Goal: Transaction & Acquisition: Book appointment/travel/reservation

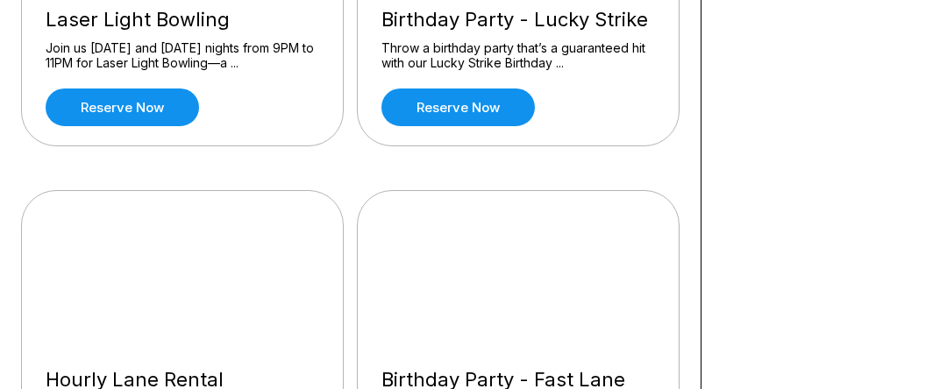
scroll to position [701, 0]
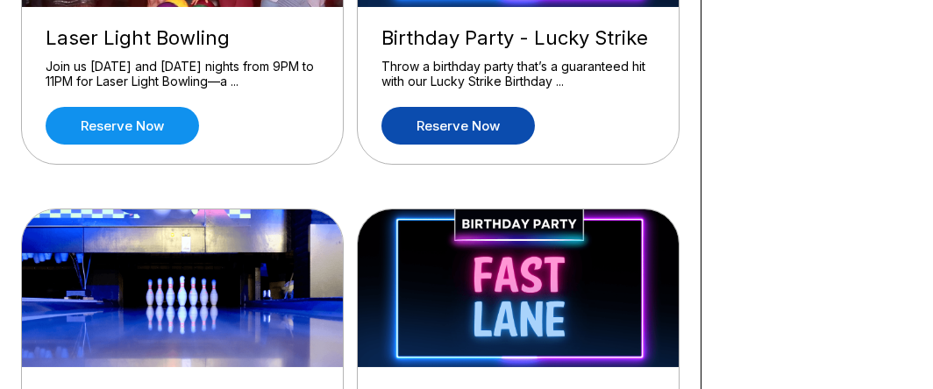
click at [444, 122] on link "Reserve now" at bounding box center [457, 126] width 153 height 38
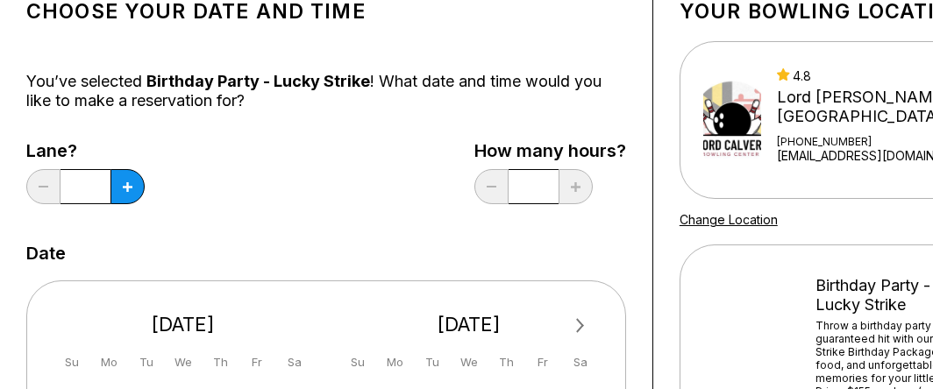
scroll to position [88, 0]
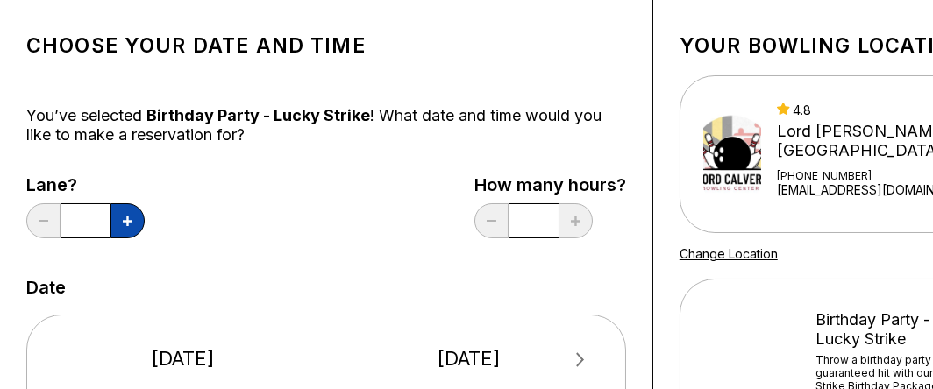
click at [125, 215] on button at bounding box center [127, 220] width 34 height 35
type input "*"
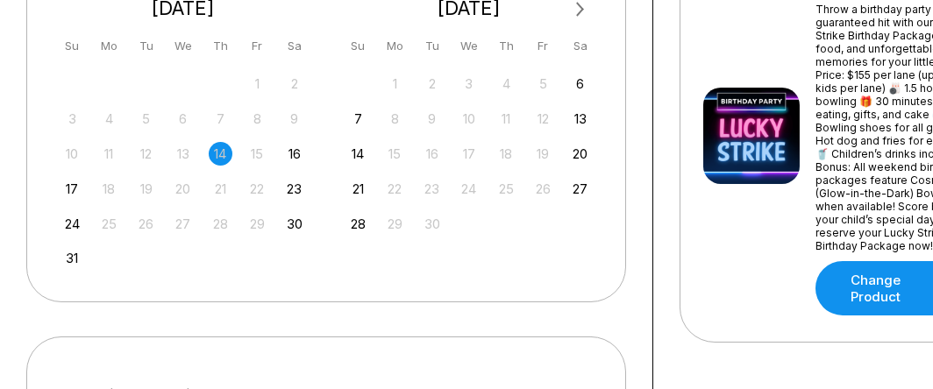
scroll to position [526, 0]
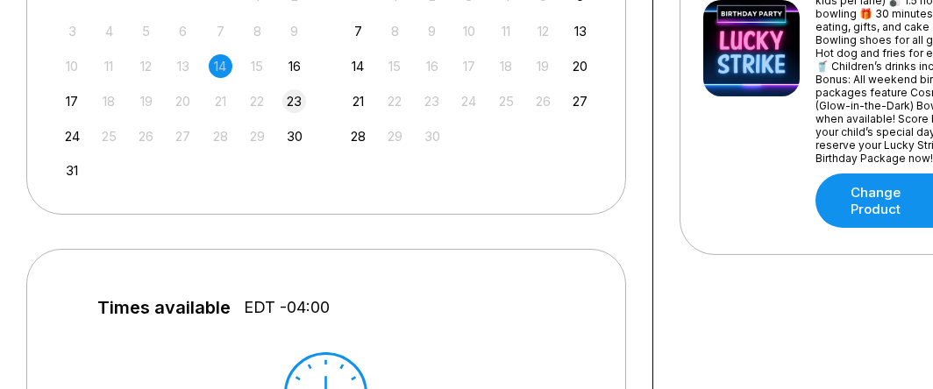
click at [301, 97] on div "23" at bounding box center [294, 101] width 24 height 24
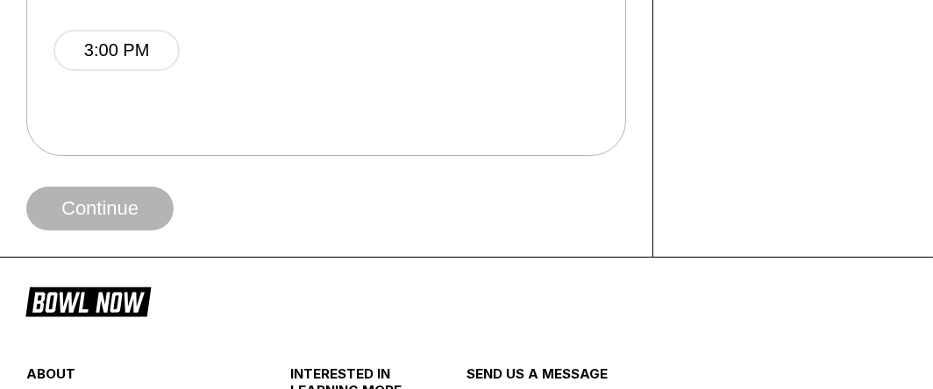
scroll to position [877, 0]
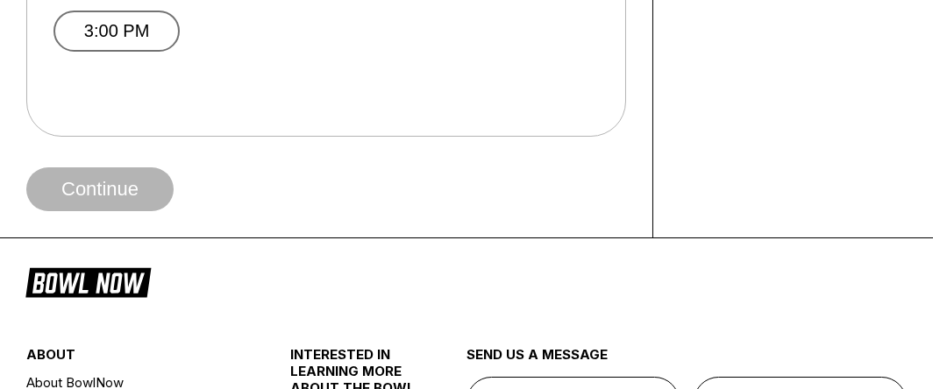
click at [122, 22] on button "3:00 PM" at bounding box center [116, 31] width 126 height 41
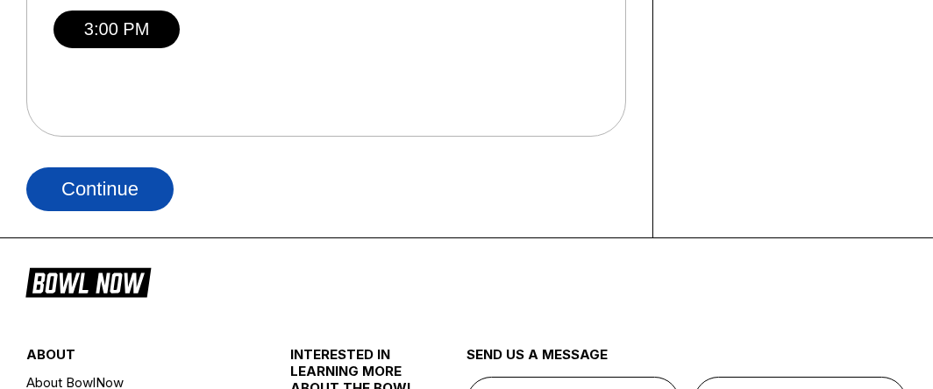
click at [132, 192] on button "Continue" at bounding box center [99, 189] width 147 height 44
select select "**"
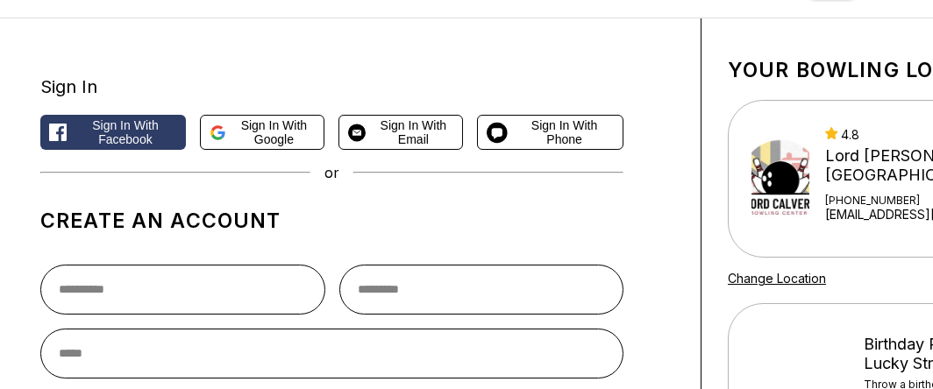
scroll to position [88, 0]
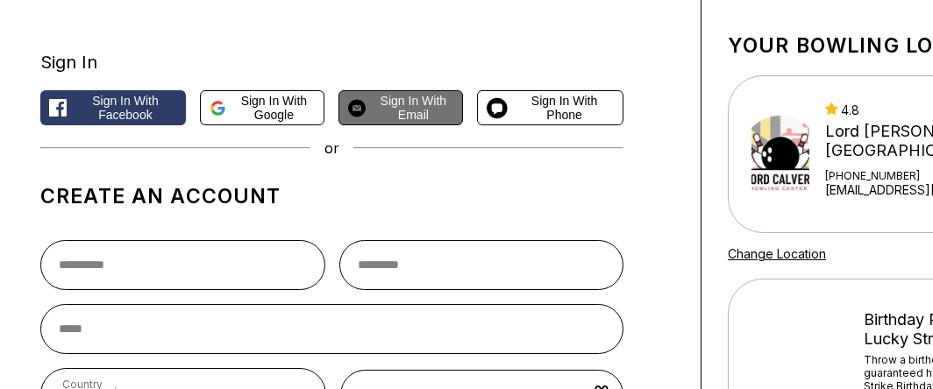
click at [420, 102] on span "Sign in with Email" at bounding box center [413, 108] width 81 height 28
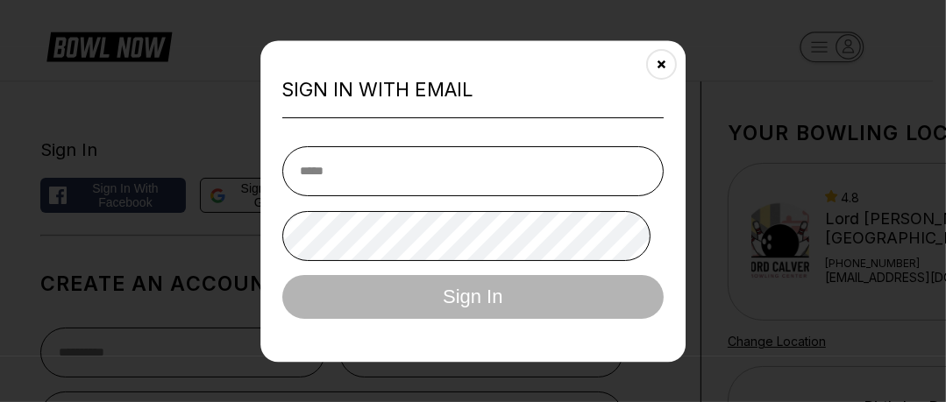
click at [474, 177] on input "email" at bounding box center [473, 171] width 382 height 50
type input "**********"
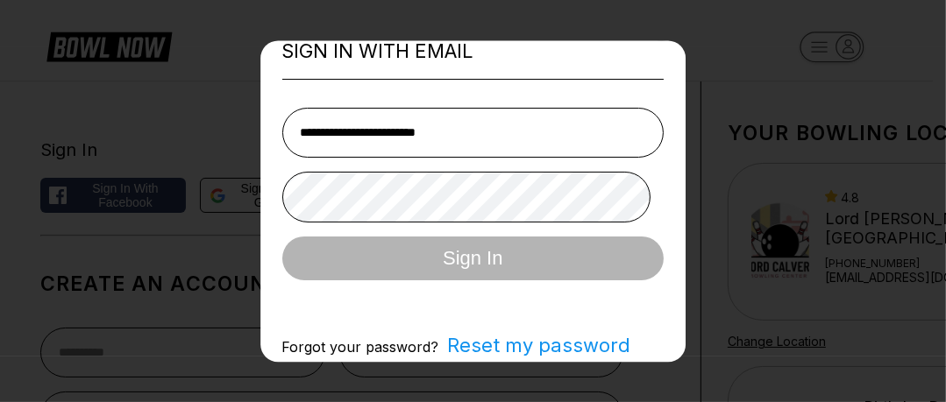
scroll to position [54, 0]
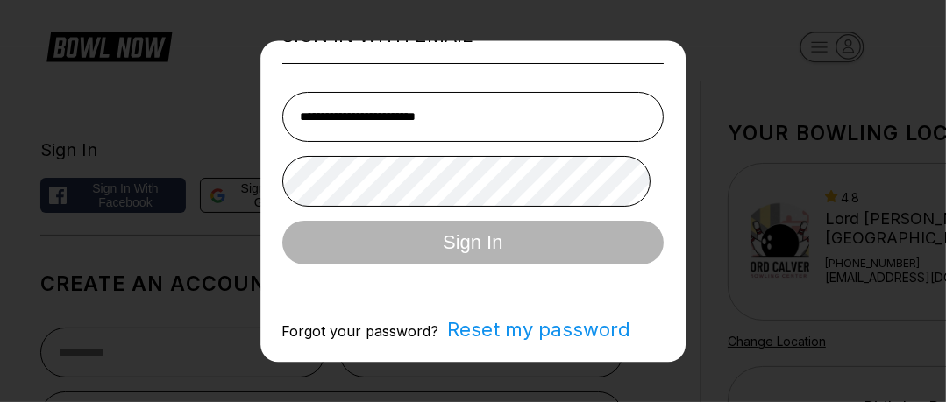
click at [504, 329] on span "Reset my password" at bounding box center [535, 329] width 192 height 23
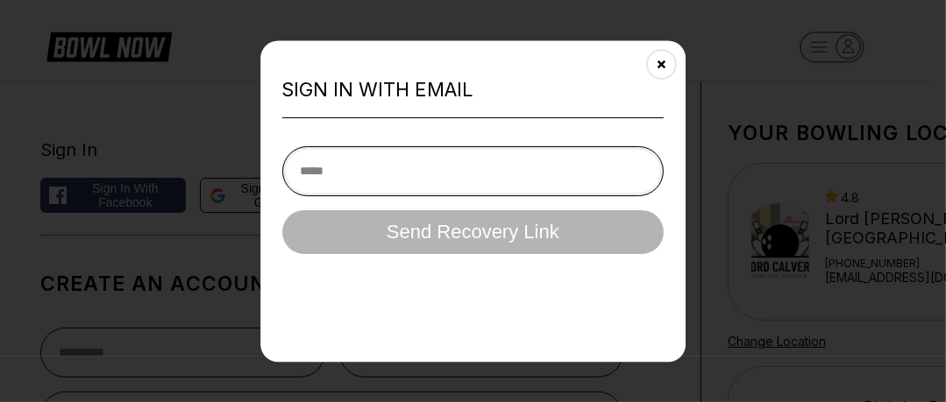
click at [416, 179] on input "email" at bounding box center [473, 171] width 382 height 50
type input "**********"
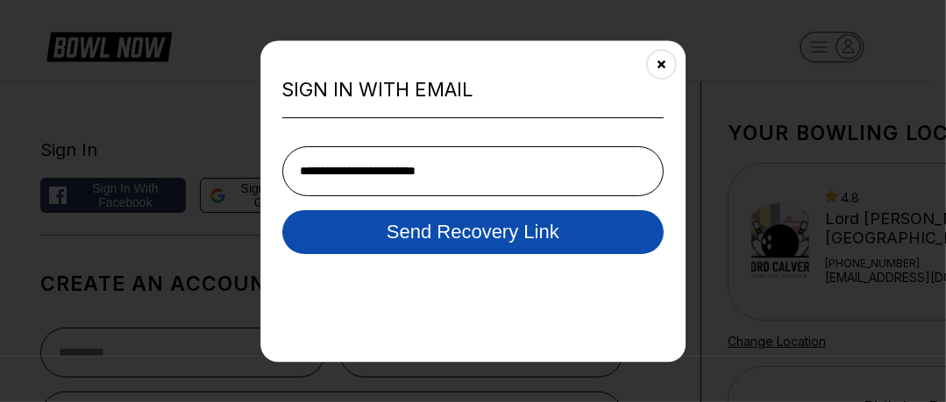
click at [479, 232] on button "Send Recovery Link" at bounding box center [473, 232] width 382 height 44
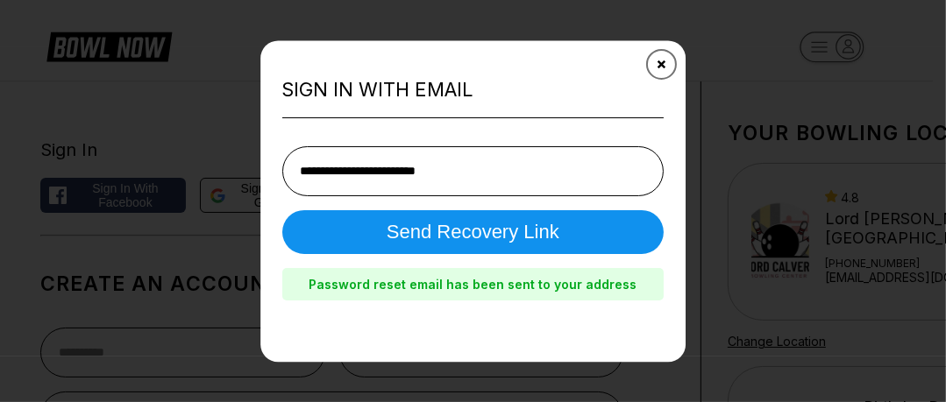
click at [651, 59] on button "Close" at bounding box center [661, 64] width 43 height 43
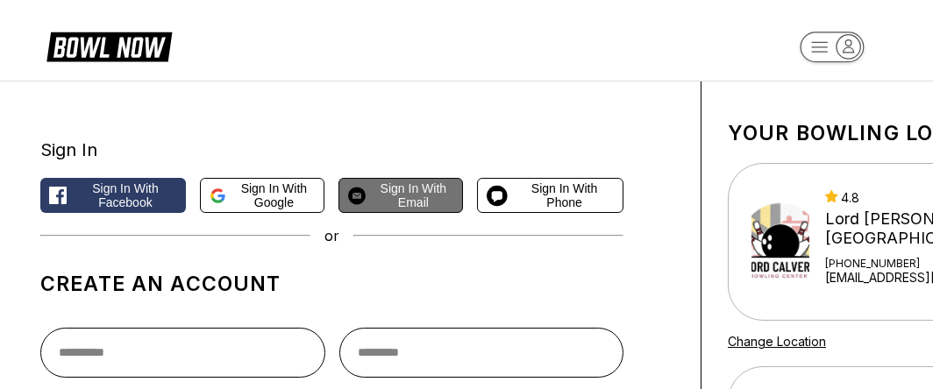
click at [403, 203] on span "Sign in with Email" at bounding box center [413, 196] width 81 height 28
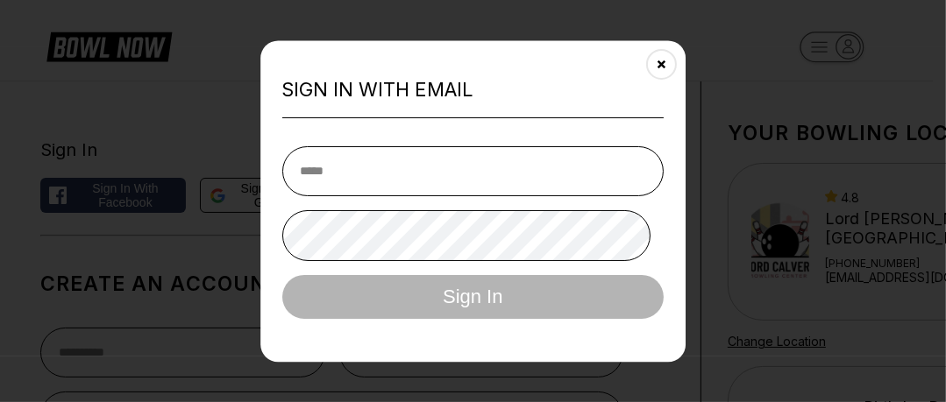
click at [372, 163] on input "email" at bounding box center [473, 171] width 382 height 50
type input "**********"
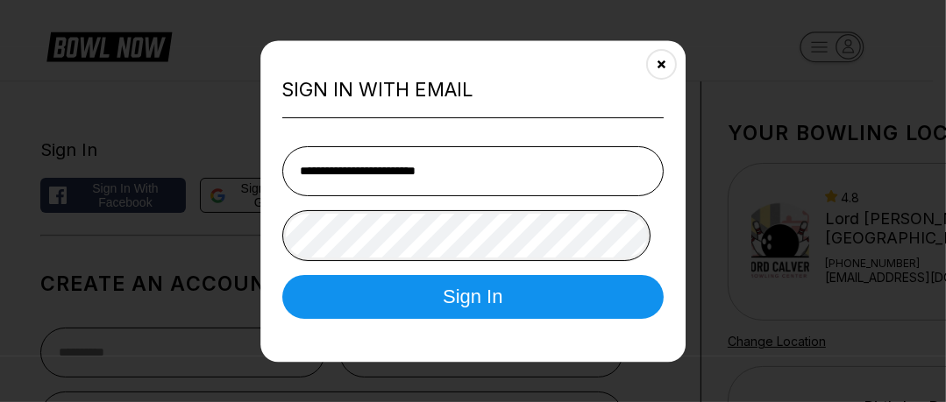
click at [282, 275] on button "Sign In" at bounding box center [473, 297] width 382 height 44
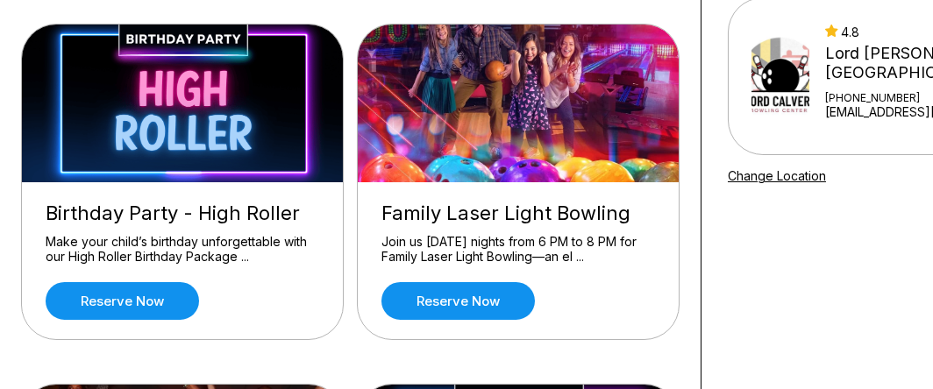
scroll to position [175, 0]
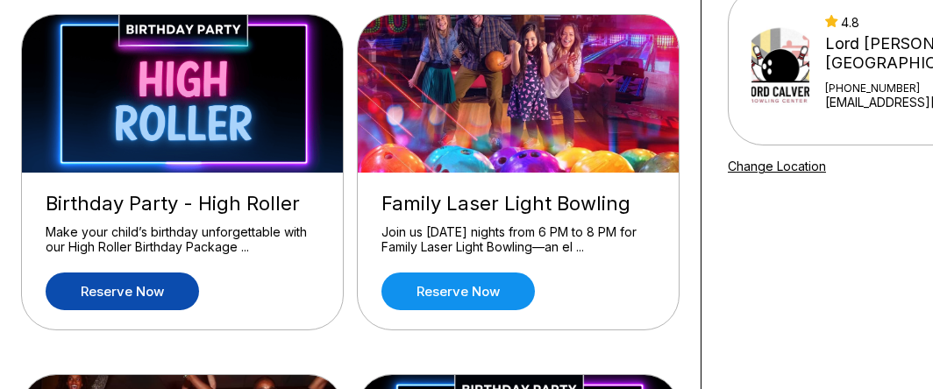
click at [181, 290] on link "Reserve now" at bounding box center [122, 292] width 153 height 38
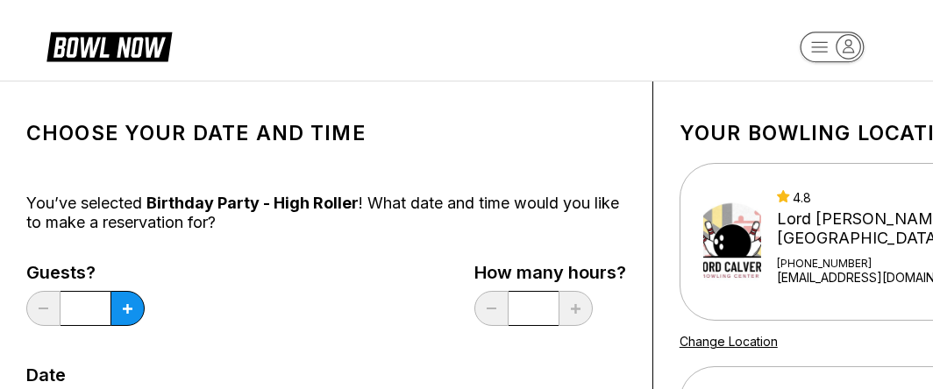
scroll to position [88, 0]
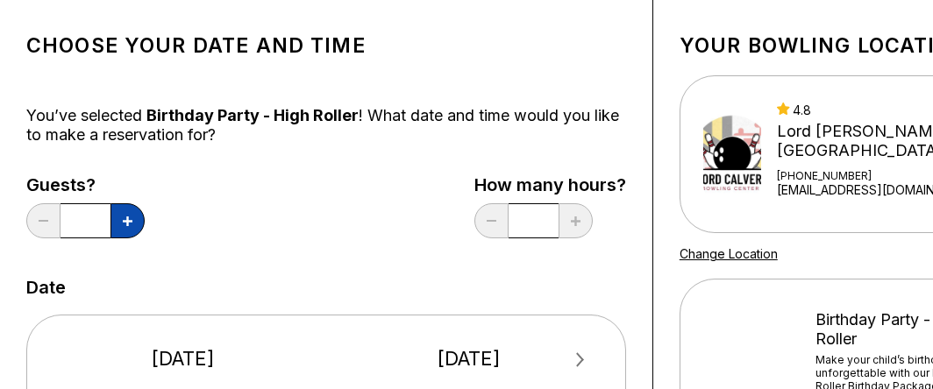
click at [125, 223] on icon at bounding box center [128, 222] width 10 height 10
type input "*"
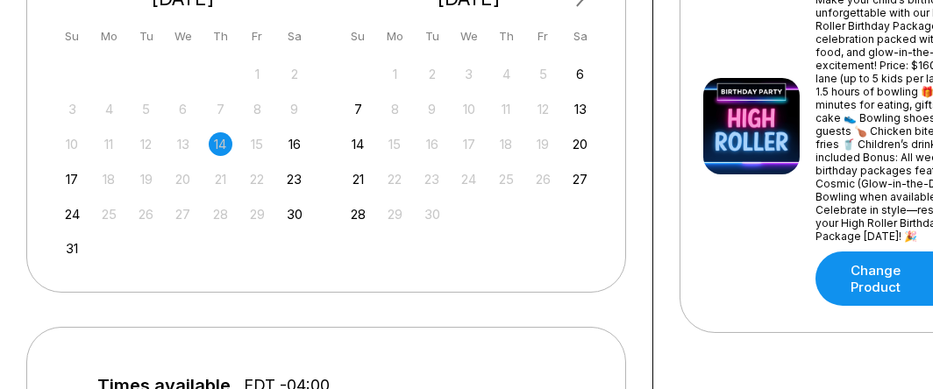
scroll to position [351, 0]
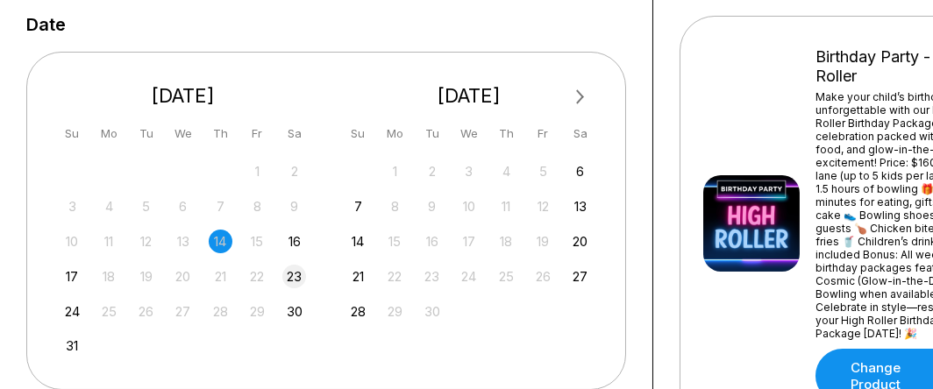
click at [301, 274] on div "23" at bounding box center [294, 277] width 24 height 24
click at [610, 326] on div "Next Month [DATE] Su Mo Tu We Th Fr Sa 27 28 29 30 31 1 2 3 4 5 6 7 8 9 10 11 1…" at bounding box center [326, 221] width 600 height 338
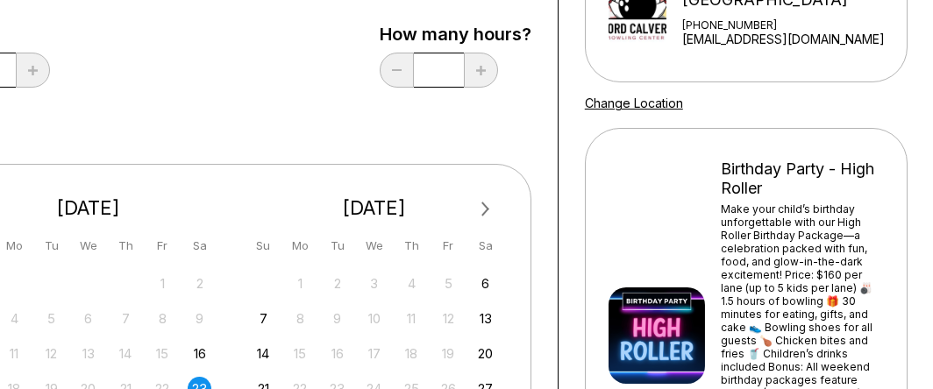
scroll to position [263, 95]
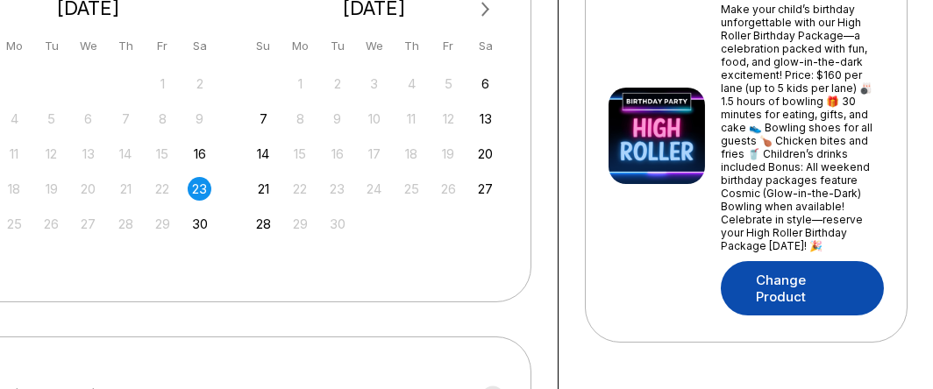
click at [783, 266] on link "Change Product" at bounding box center [802, 288] width 163 height 54
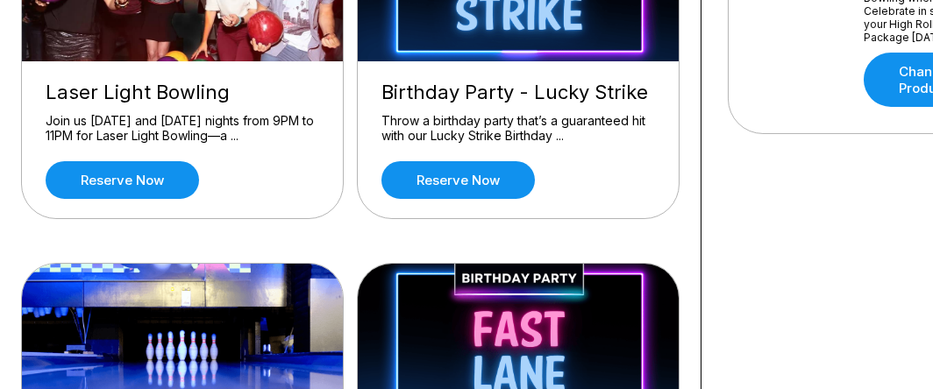
scroll to position [789, 0]
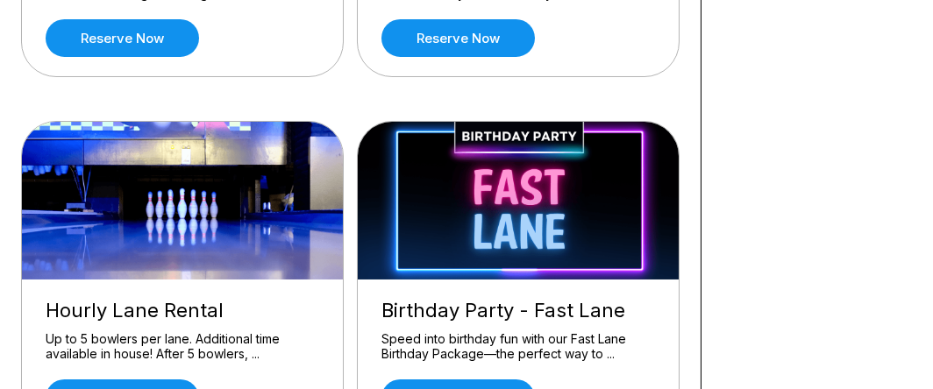
click at [345, 95] on div "Birthday Party - High Roller Make your child’s birthday unforgettable with our …" at bounding box center [350, 281] width 648 height 1815
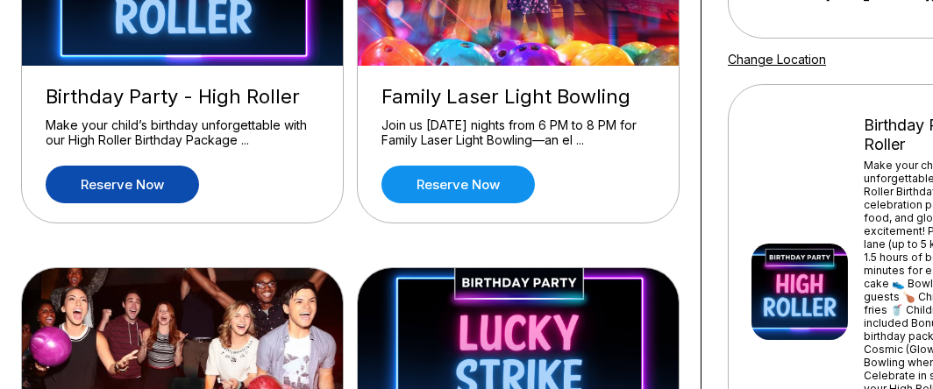
scroll to position [263, 0]
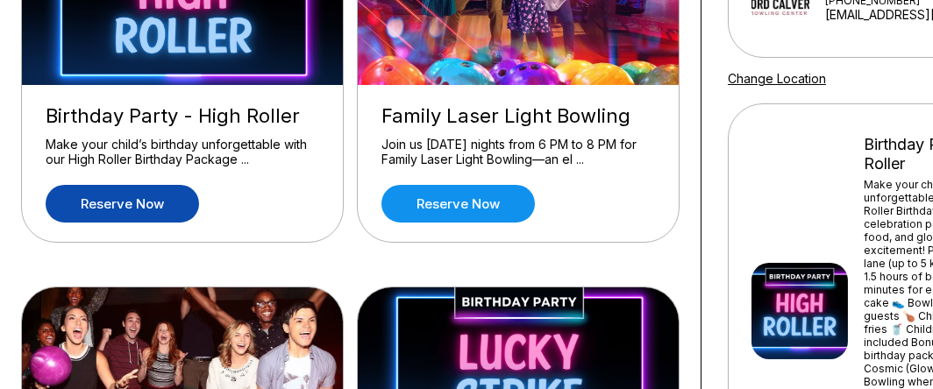
click at [173, 110] on div "Birthday Party - High Roller" at bounding box center [183, 116] width 274 height 24
click at [123, 182] on div "Birthday Party - High Roller Make your child’s birthday unforgettable with our …" at bounding box center [182, 163] width 321 height 157
click at [136, 188] on link "Reserve now" at bounding box center [122, 204] width 153 height 38
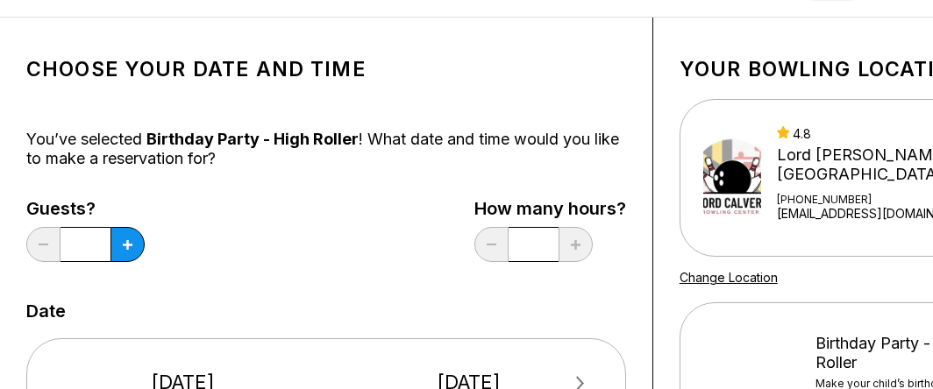
scroll to position [175, 0]
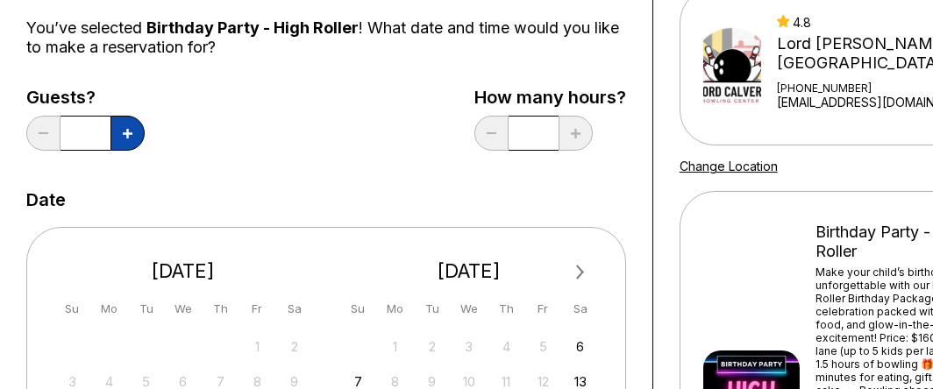
click at [129, 129] on icon at bounding box center [128, 134] width 10 height 10
type input "*"
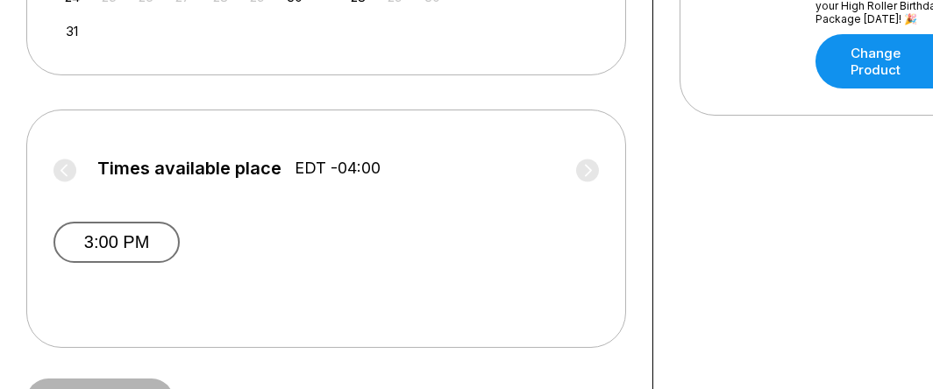
scroll to position [701, 0]
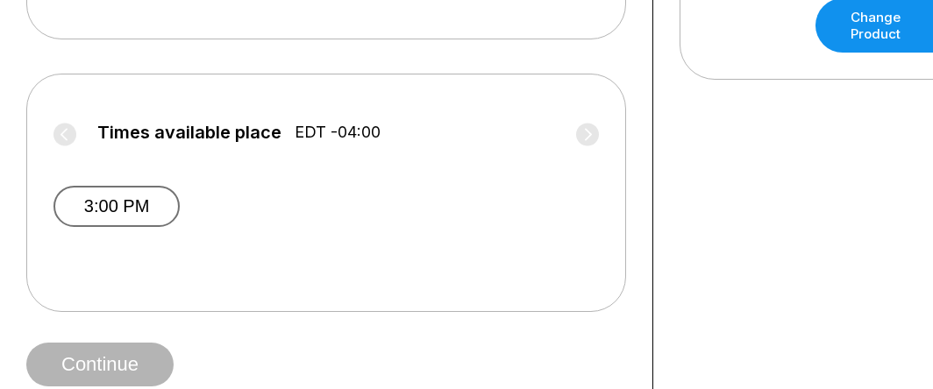
click at [128, 206] on button "3:00 PM" at bounding box center [116, 206] width 126 height 41
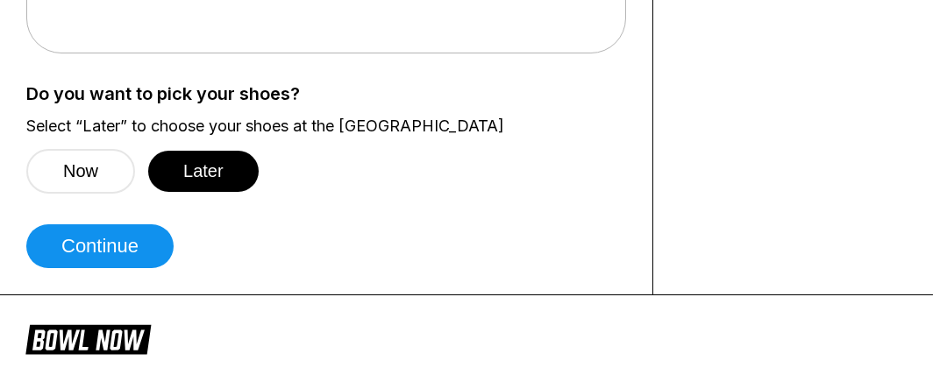
scroll to position [965, 0]
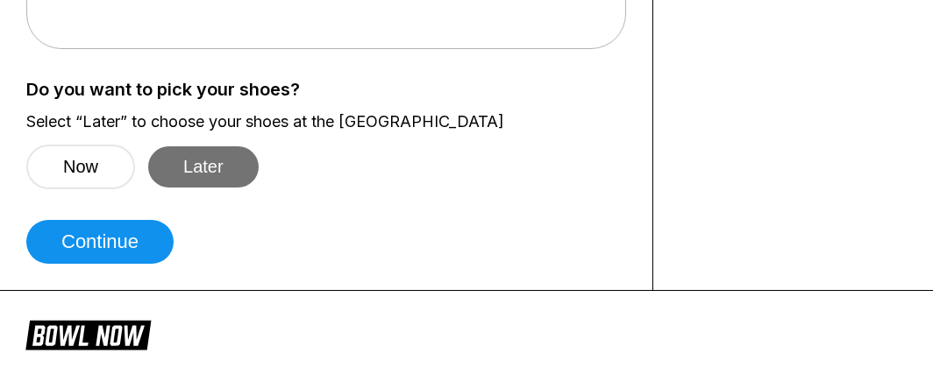
click at [224, 157] on button "Later" at bounding box center [203, 166] width 110 height 41
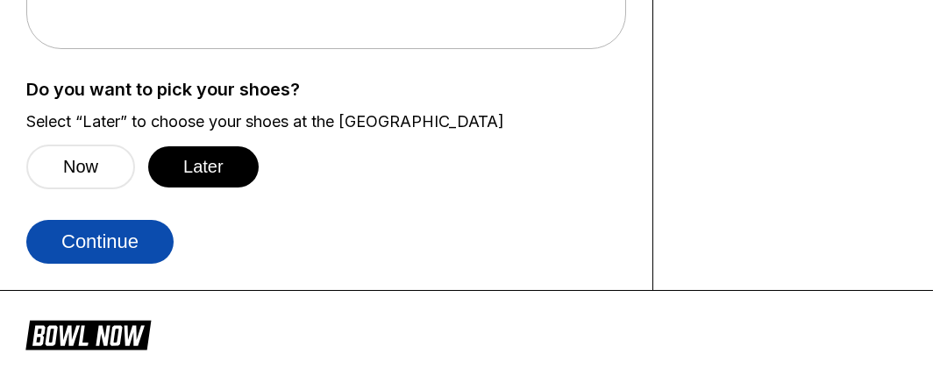
click at [136, 230] on button "Continue" at bounding box center [99, 242] width 147 height 44
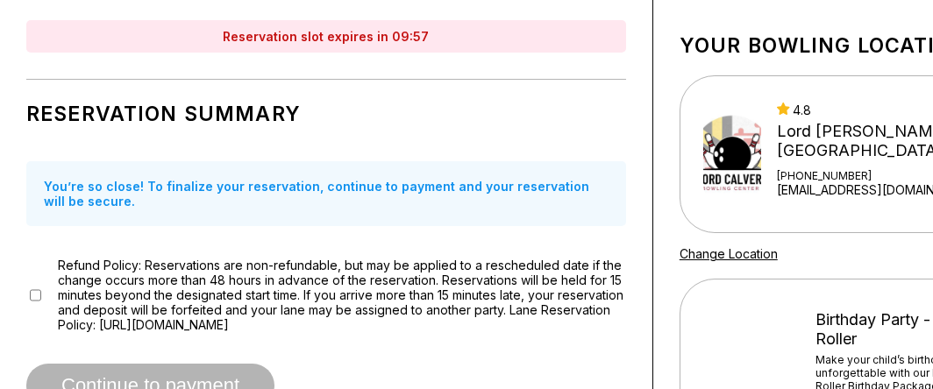
scroll to position [175, 0]
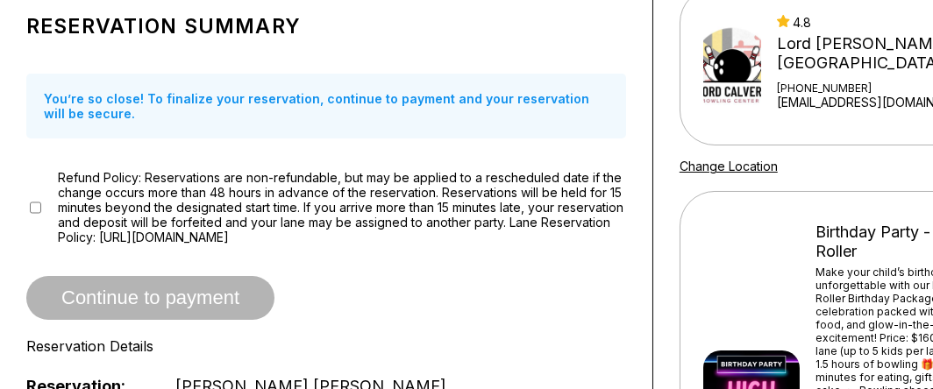
click at [42, 210] on div "Refund Policy: Reservations are non-refundable, but may be applied to a resched…" at bounding box center [326, 207] width 600 height 75
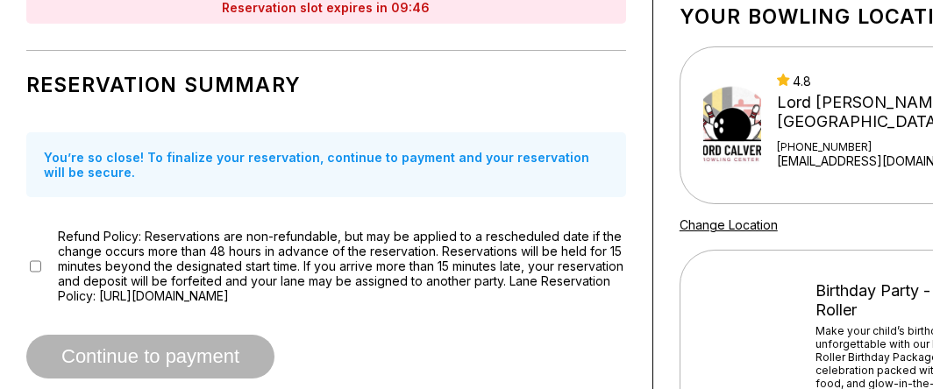
scroll to position [0, 0]
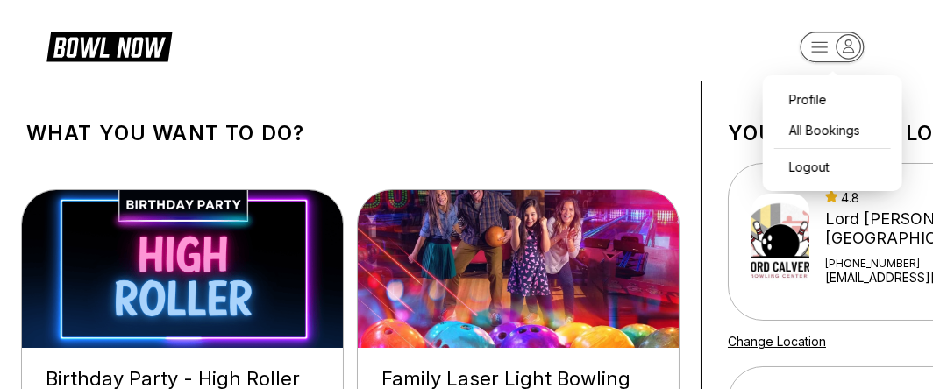
click at [847, 42] on icon "button" at bounding box center [849, 47] width 24 height 24
click at [803, 95] on div "Profile" at bounding box center [833, 99] width 122 height 31
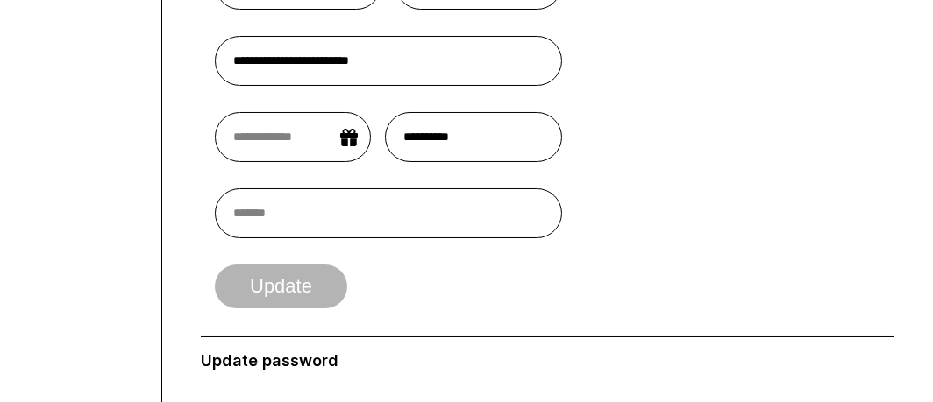
scroll to position [175, 0]
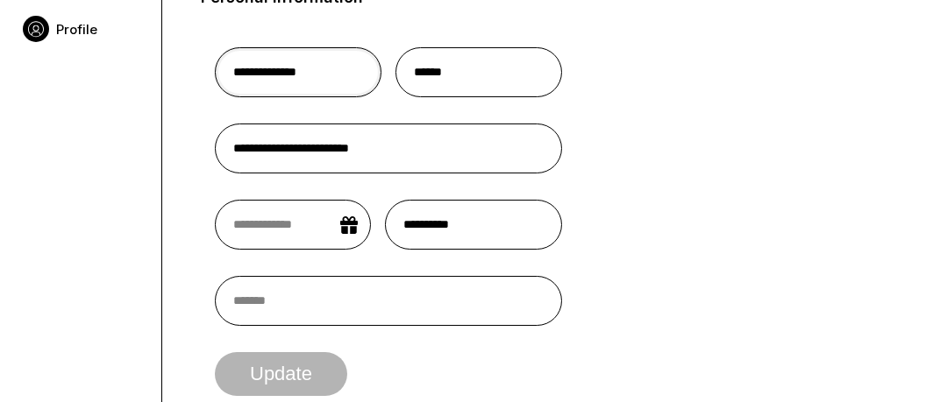
click at [326, 68] on input "**********" at bounding box center [298, 72] width 167 height 50
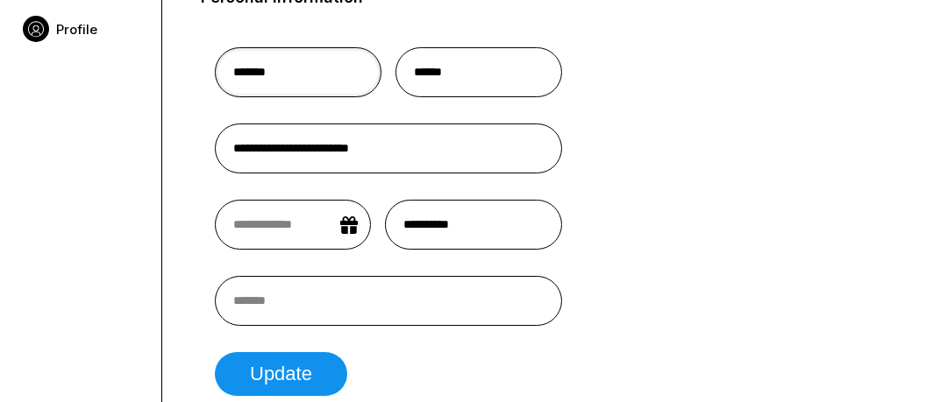
type input "*******"
click at [666, 75] on form "**********" at bounding box center [548, 215] width 694 height 389
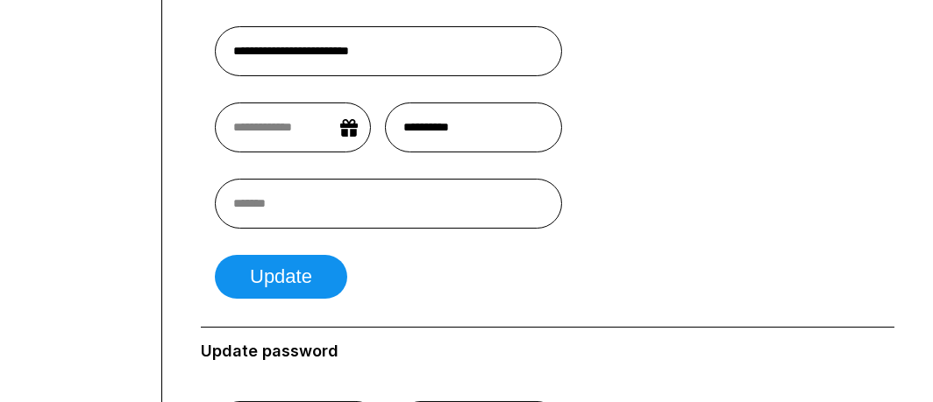
scroll to position [351, 0]
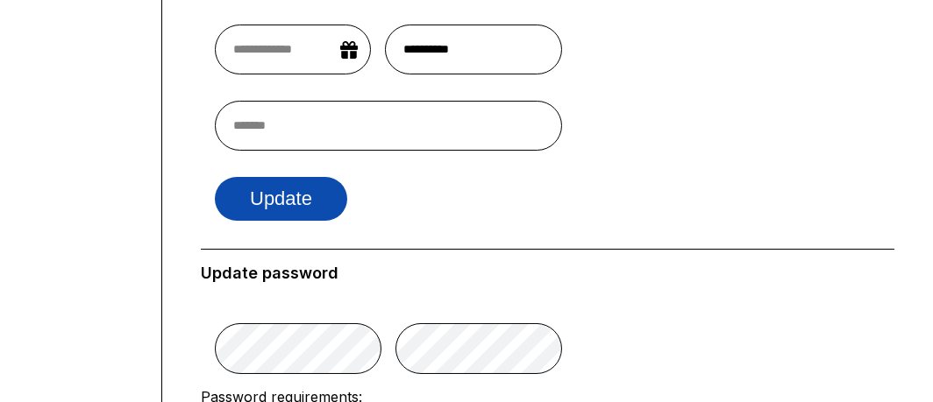
click at [269, 200] on button "Update" at bounding box center [281, 199] width 132 height 44
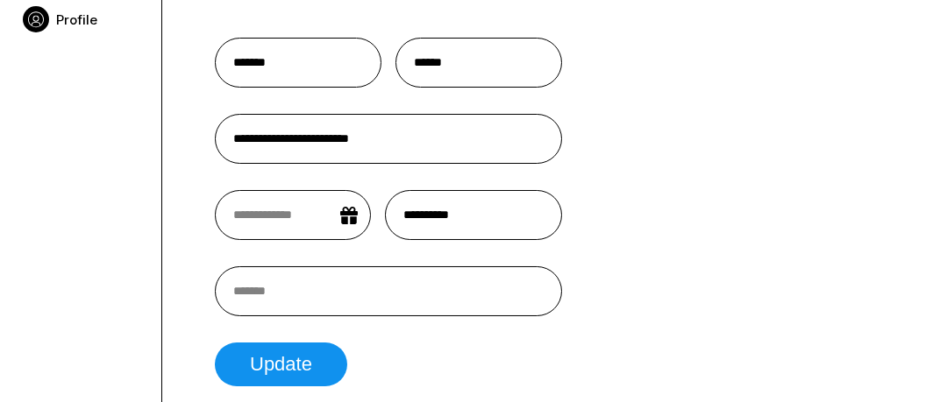
scroll to position [88, 0]
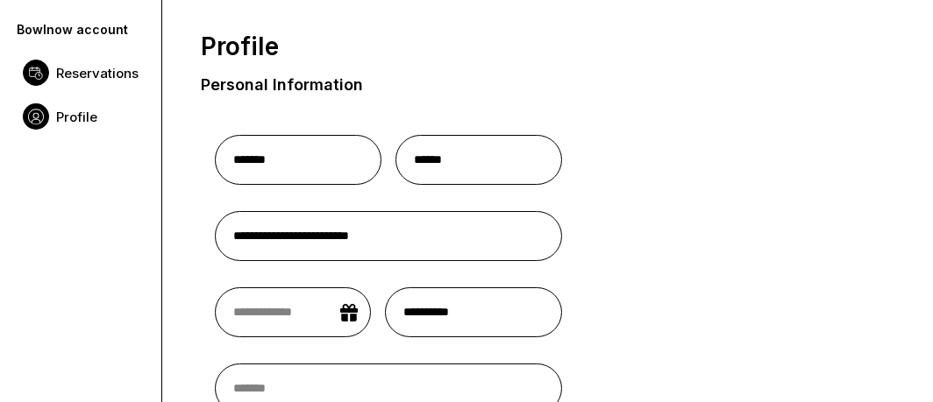
click at [87, 75] on span "Reservations" at bounding box center [97, 73] width 82 height 17
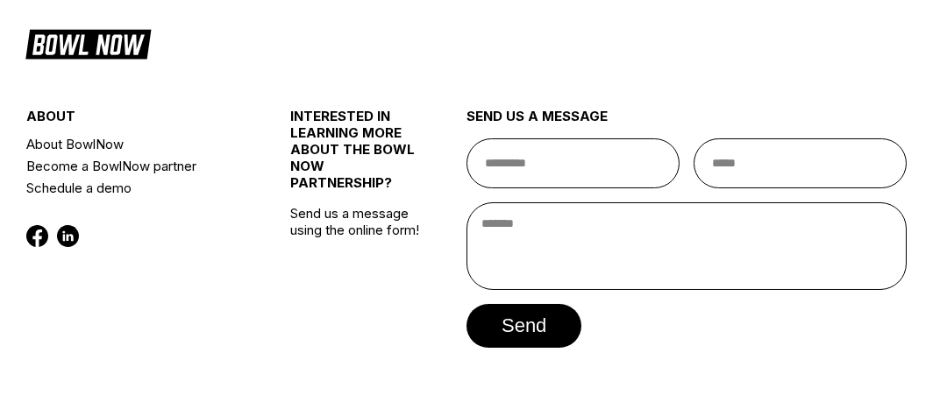
scroll to position [305, 0]
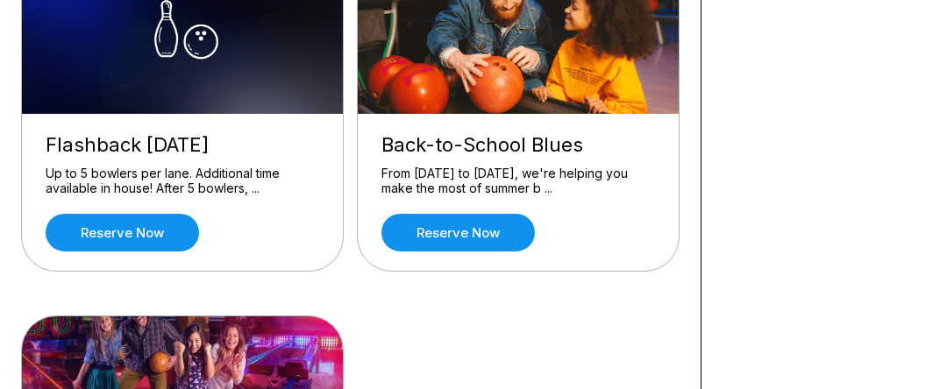
scroll to position [965, 0]
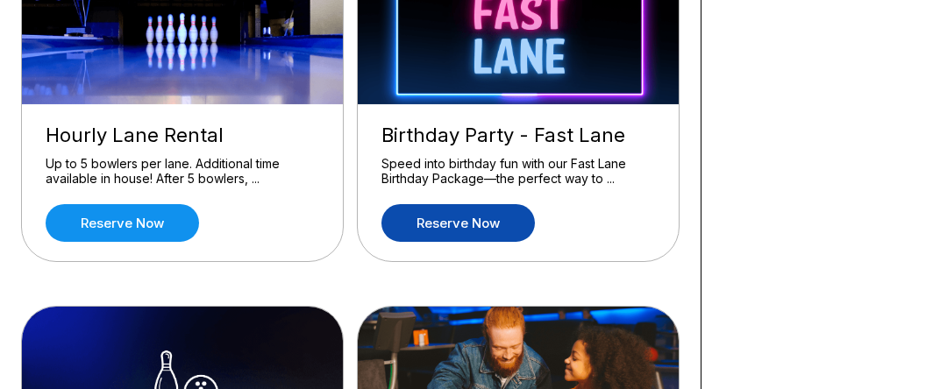
click at [436, 221] on link "Reserve now" at bounding box center [457, 223] width 153 height 38
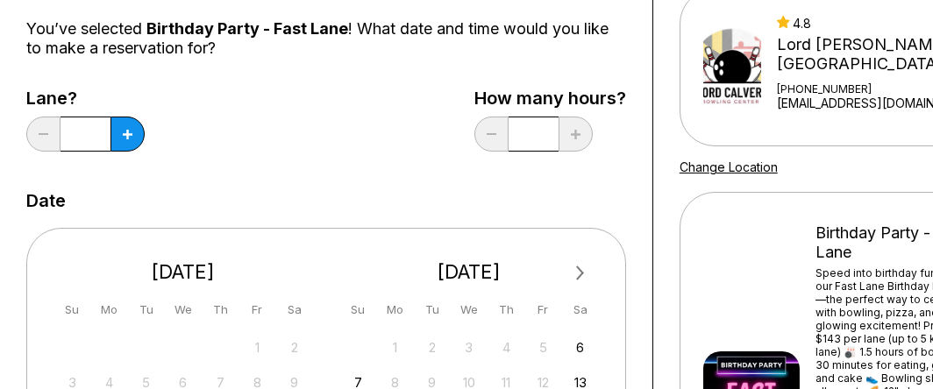
scroll to position [175, 0]
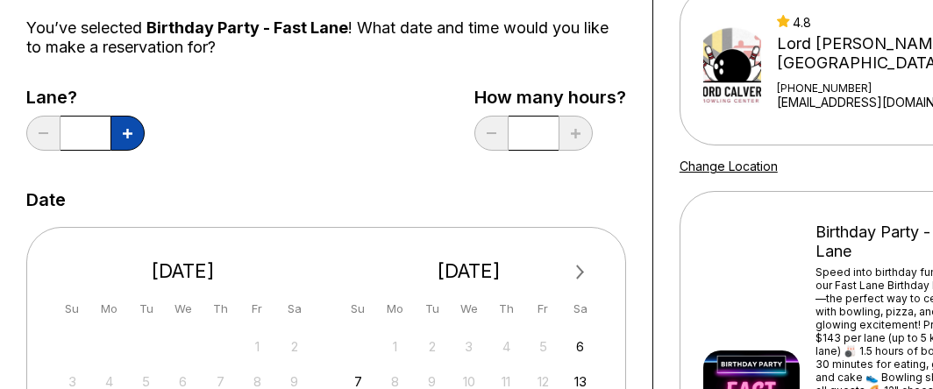
click at [136, 146] on button at bounding box center [127, 133] width 34 height 35
type input "*"
click at [336, 153] on div "Lane? * How many hours? *" at bounding box center [326, 124] width 600 height 72
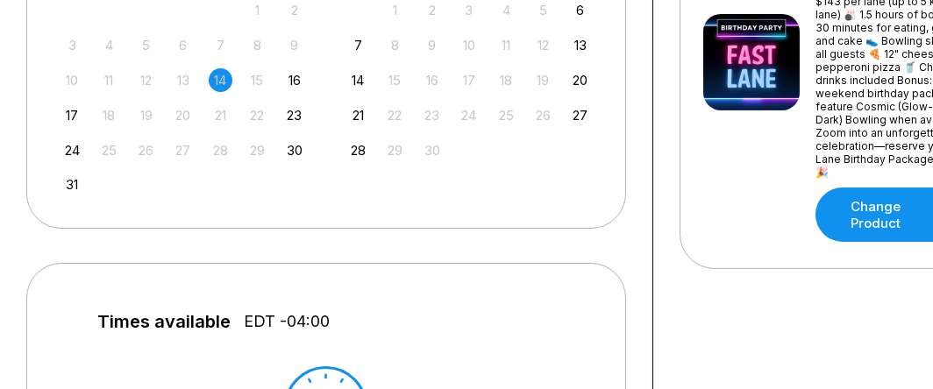
scroll to position [526, 0]
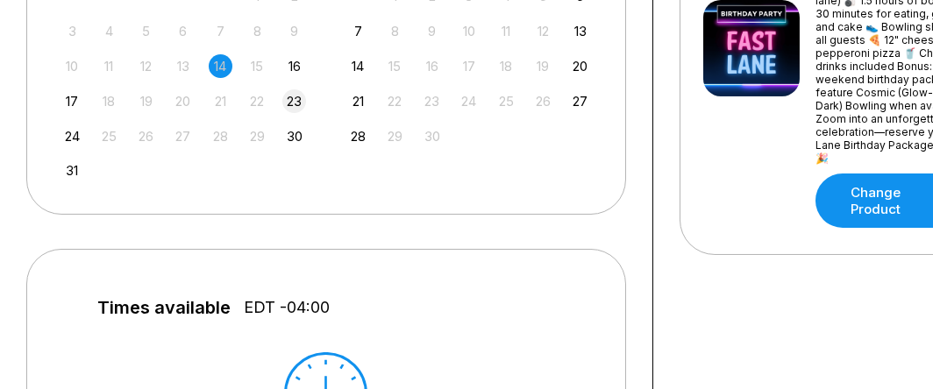
click at [302, 103] on div "23" at bounding box center [294, 101] width 24 height 24
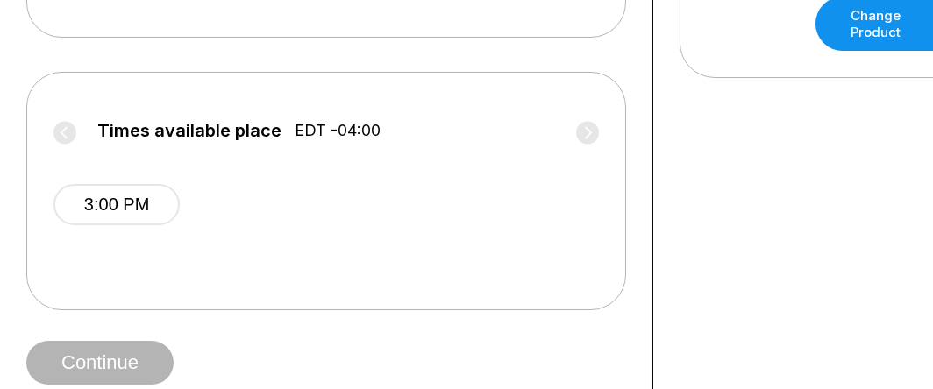
scroll to position [789, 0]
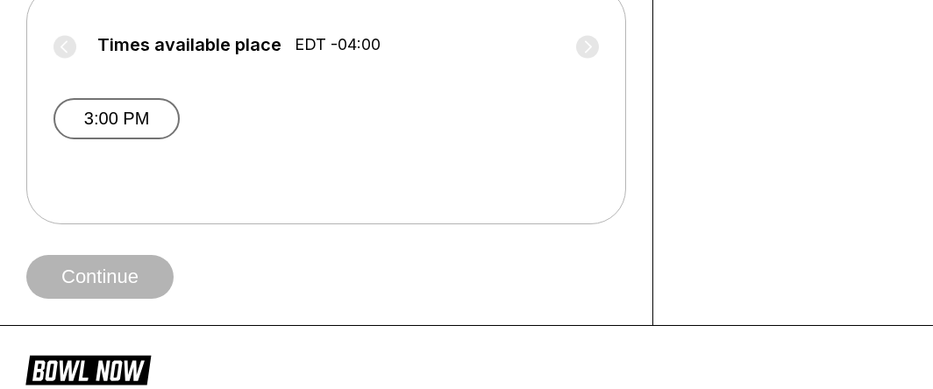
click at [117, 116] on button "3:00 PM" at bounding box center [116, 118] width 126 height 41
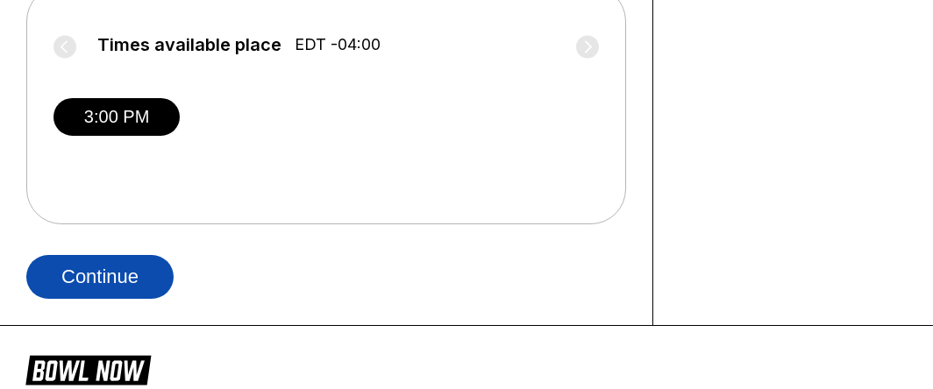
click at [105, 276] on button "Continue" at bounding box center [99, 277] width 147 height 44
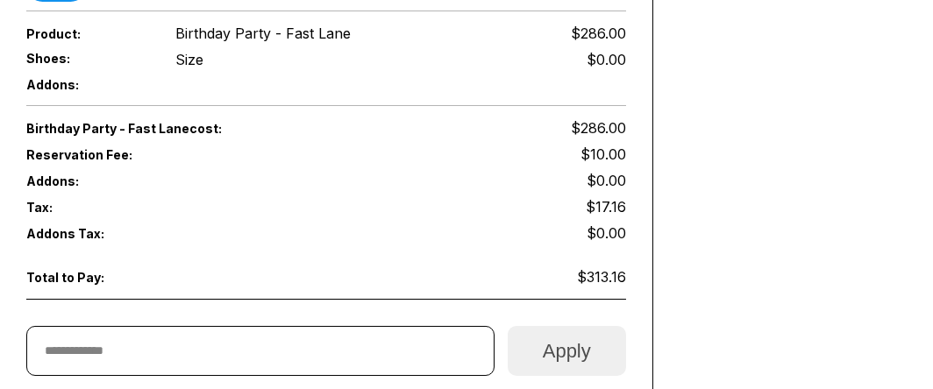
scroll to position [864, 0]
